Goal: Complete application form: Complete application form

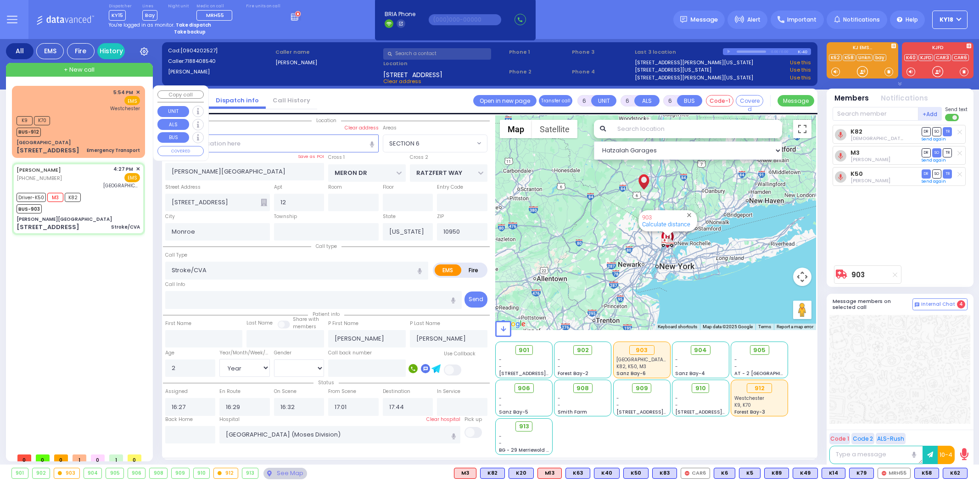
select select "SECTION 6"
select select "Year"
select select "[DEMOGRAPHIC_DATA]"
click at [95, 191] on div "Driver-K50 M3 K82 BUS-903" at bounding box center [79, 202] width 124 height 23
select select
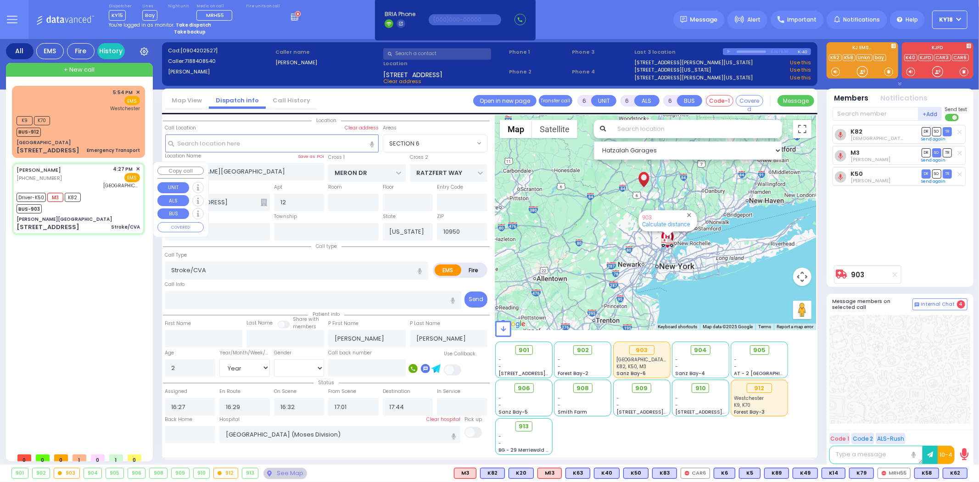
radio input "true"
select select "Year"
select select "[DEMOGRAPHIC_DATA]"
select select "Hatzalah Garages"
select select "SECTION 6"
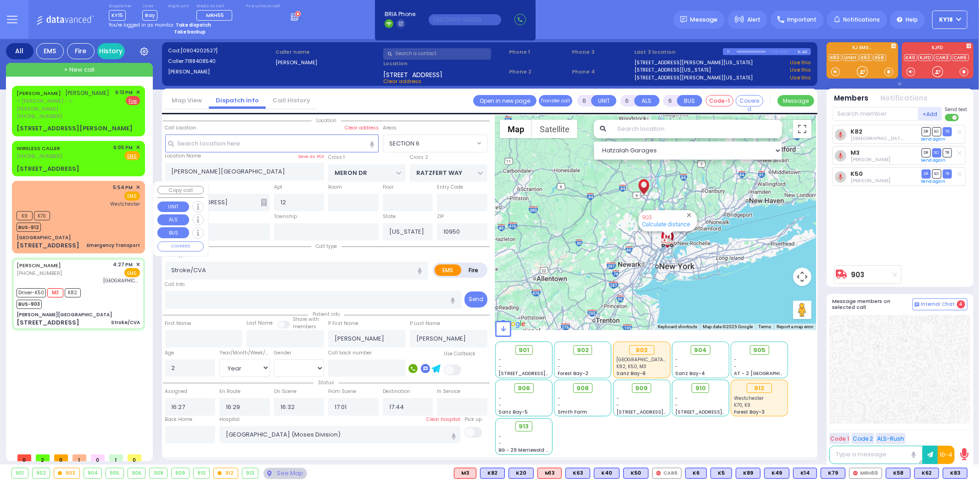
select select
radio input "true"
select select "Year"
select select "[DEMOGRAPHIC_DATA]"
select select "Hatzalah Garages"
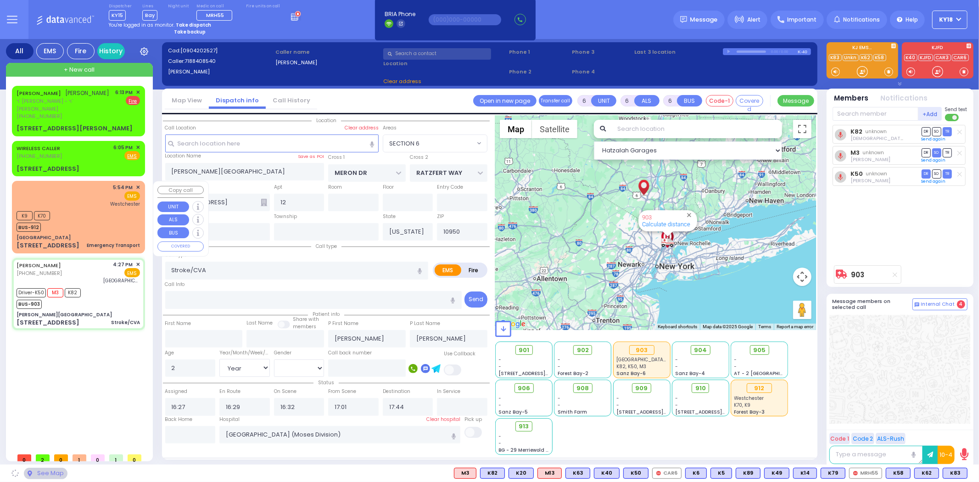
select select "SECTION 6"
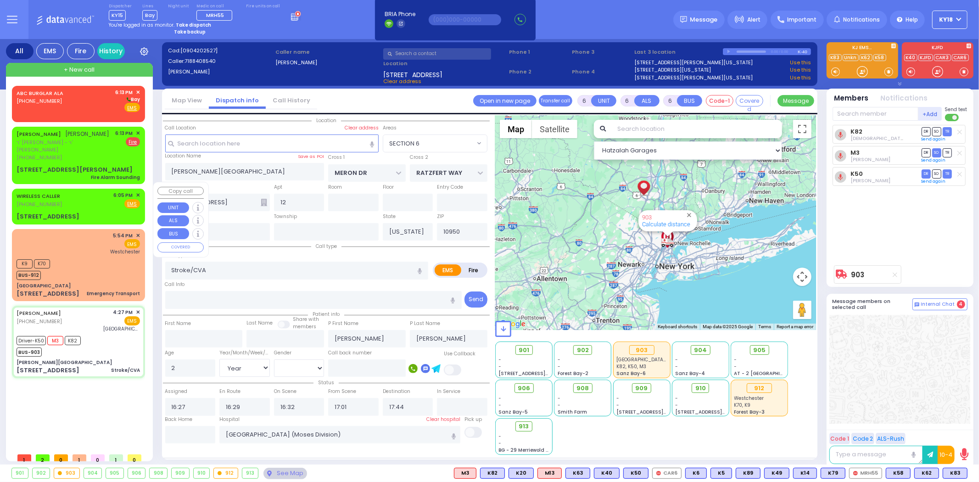
select select
radio input "true"
select select "Year"
select select "[DEMOGRAPHIC_DATA]"
type input "18:01"
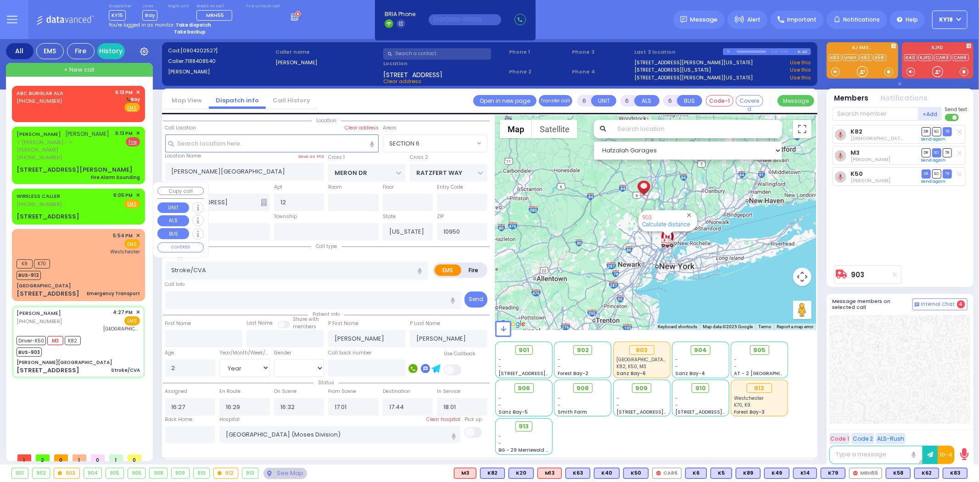
select select "Hatzalah Garages"
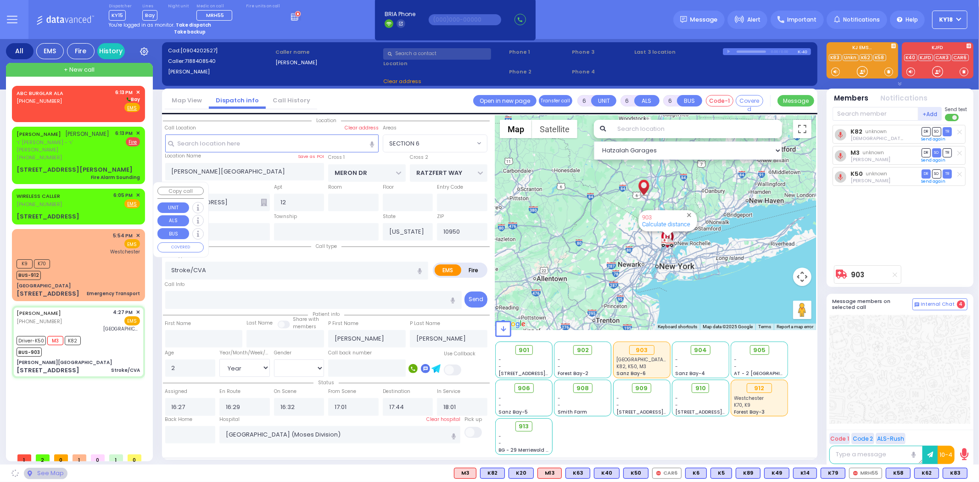
select select
radio input "true"
select select "Year"
select select "[DEMOGRAPHIC_DATA]"
select select "Hatzalah Garages"
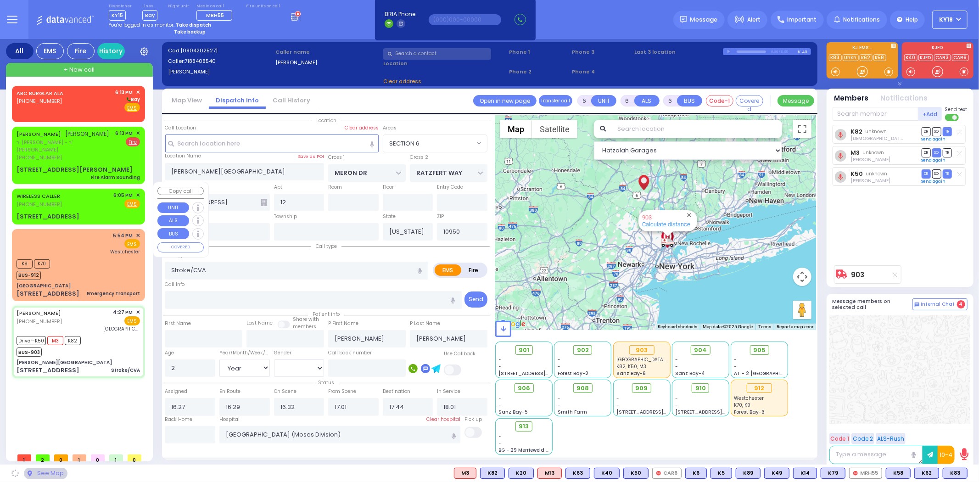
select select "SECTION 6"
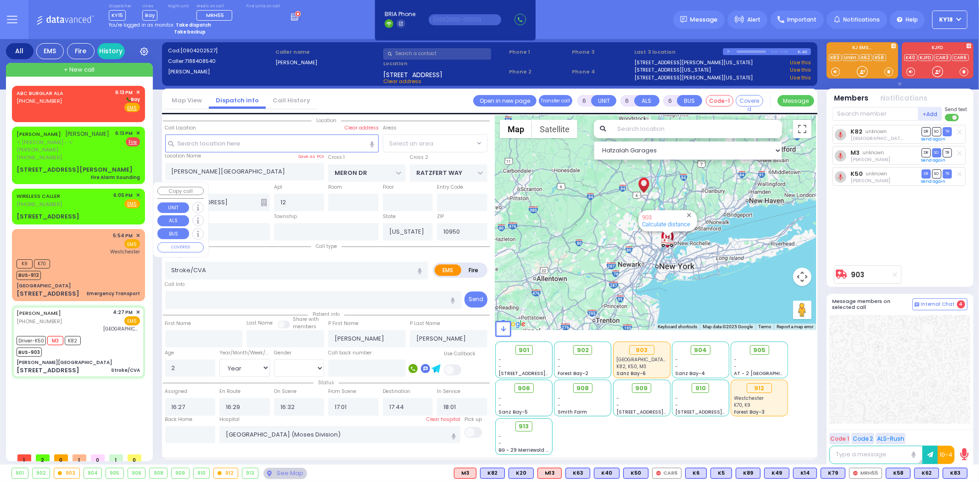
select select "SECTION 6"
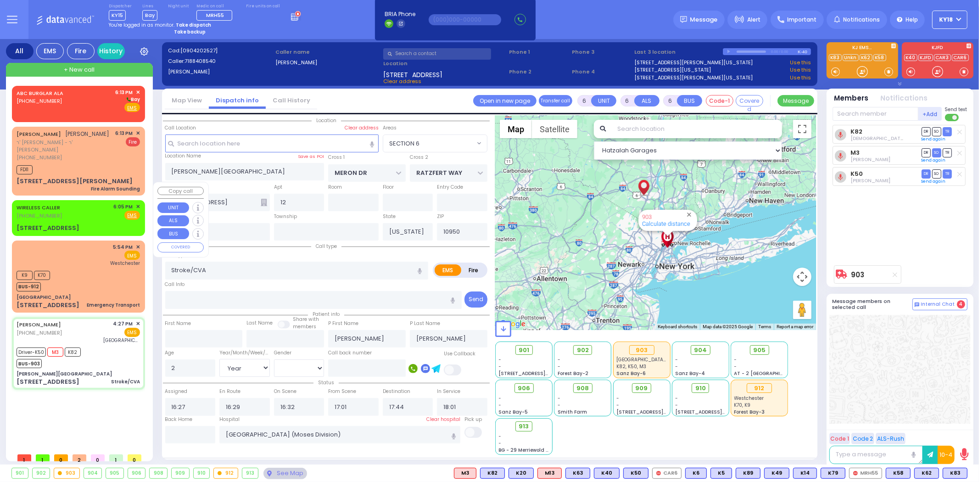
select select
radio input "true"
select select "Year"
select select "[DEMOGRAPHIC_DATA]"
select select "Hatzalah Garages"
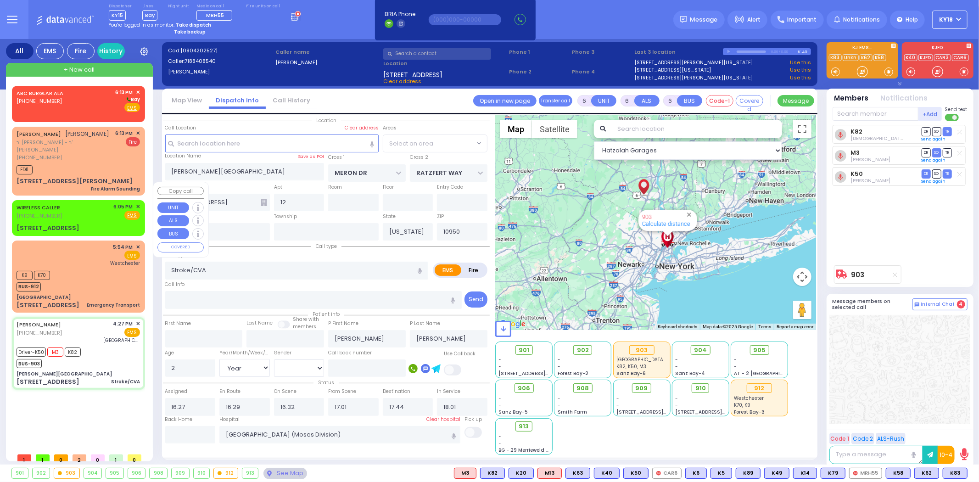
select select "SECTION 6"
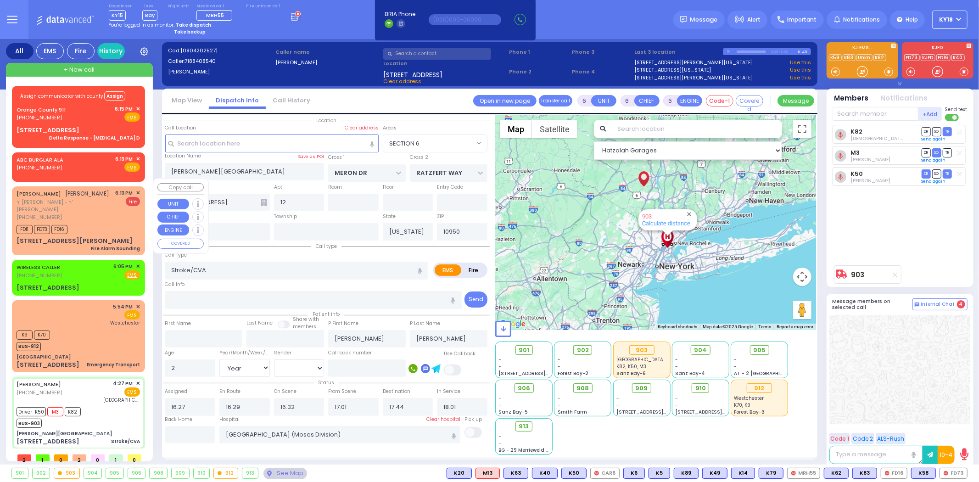
select select
radio input "true"
select select "Year"
select select "[DEMOGRAPHIC_DATA]"
select select "Hatzalah Garages"
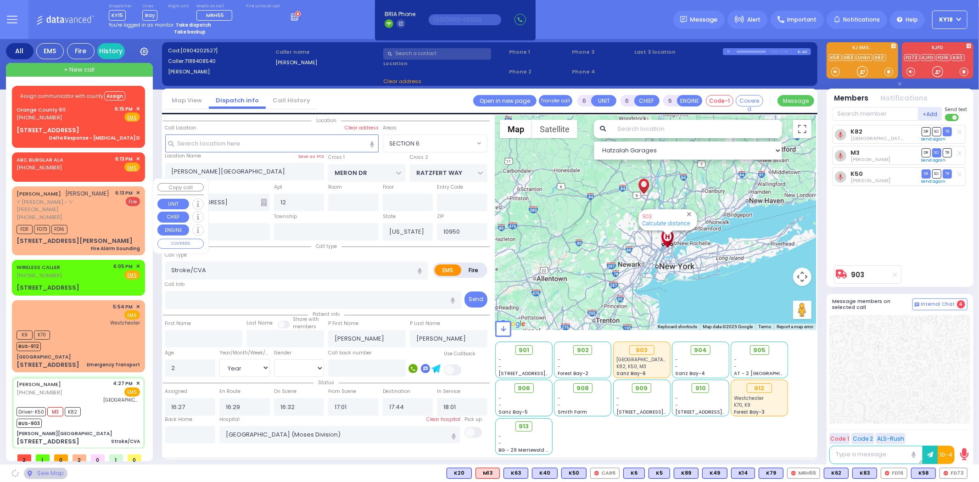
select select "SECTION 6"
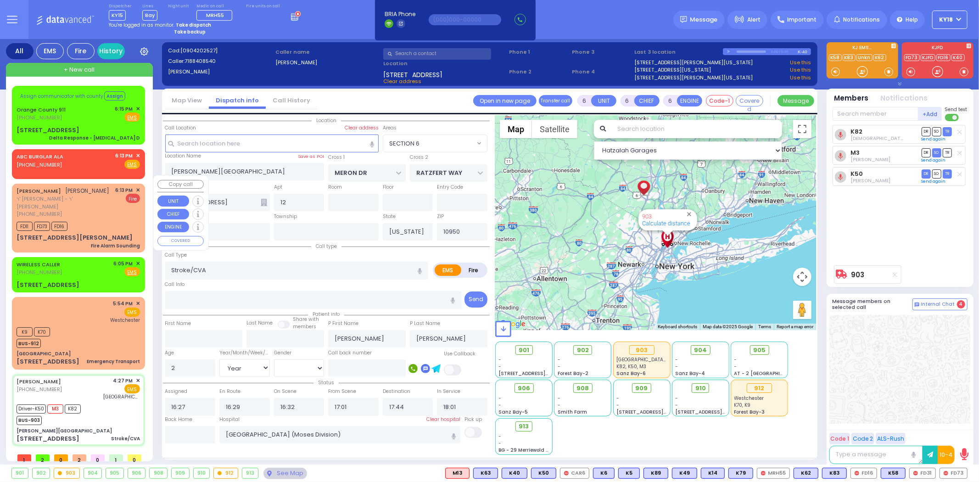
select select
radio input "true"
select select "Year"
select select "[DEMOGRAPHIC_DATA]"
select select "Hatzalah Garages"
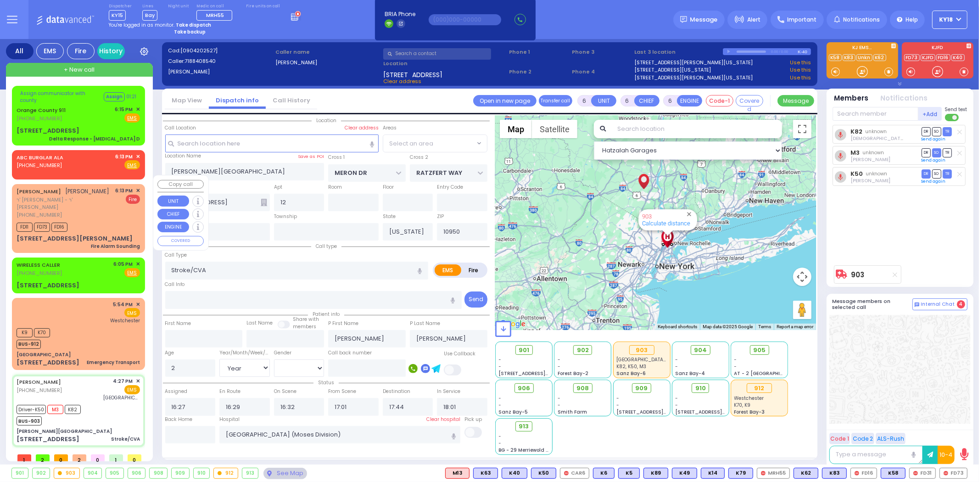
select select "SECTION 6"
select select
radio input "true"
select select "Year"
select select "[DEMOGRAPHIC_DATA]"
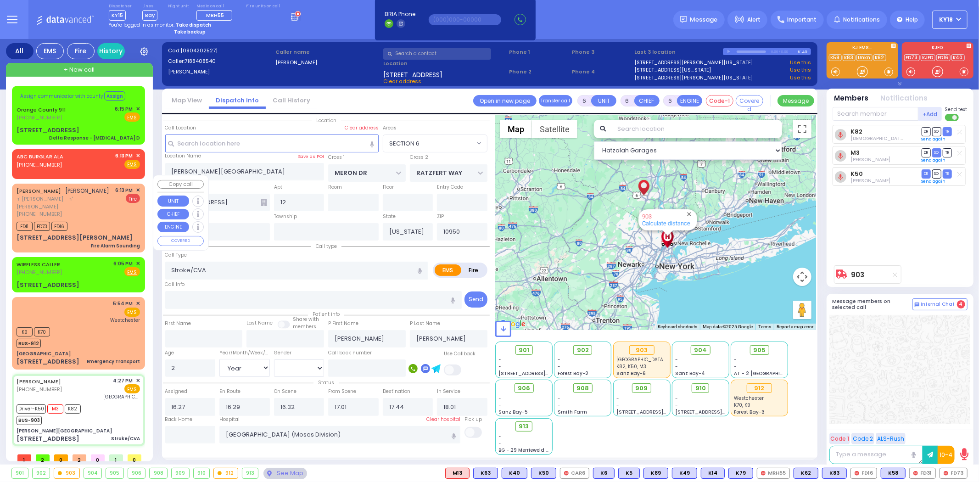
select select "Hatzalah Garages"
select select "SECTION 6"
select select
radio input "true"
select select "Year"
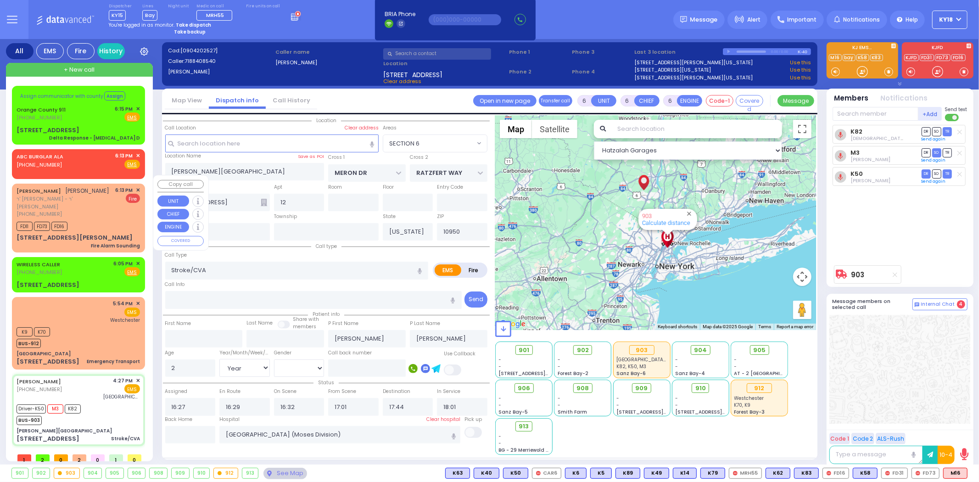
select select "[DEMOGRAPHIC_DATA]"
select select "Hatzalah Garages"
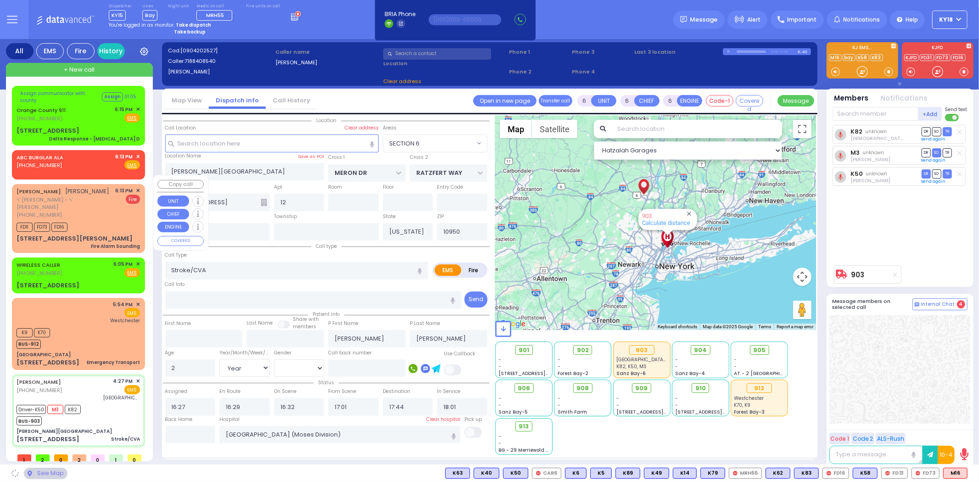
select select "SECTION 6"
